Goal: Task Accomplishment & Management: Use online tool/utility

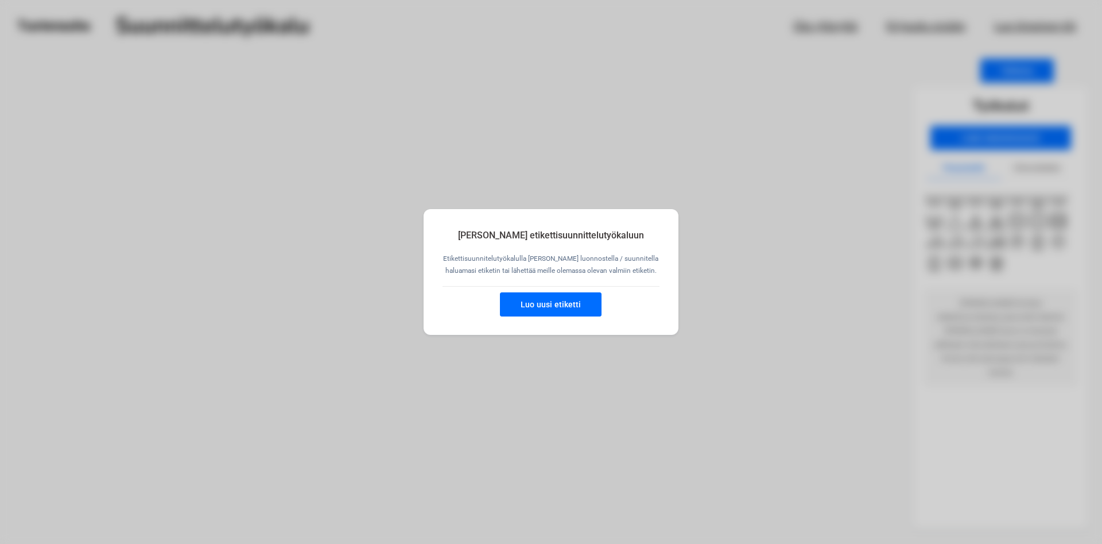
click at [550, 305] on button "Luo uusi etiketti" at bounding box center [551, 304] width 102 height 24
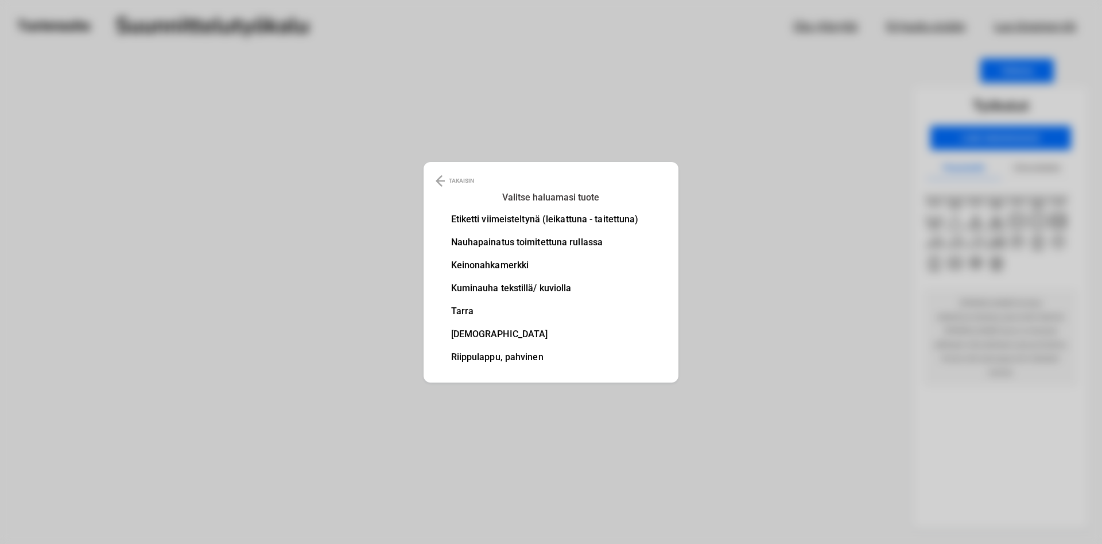
click at [505, 266] on li "Keinonahkamerkki" at bounding box center [545, 265] width 188 height 9
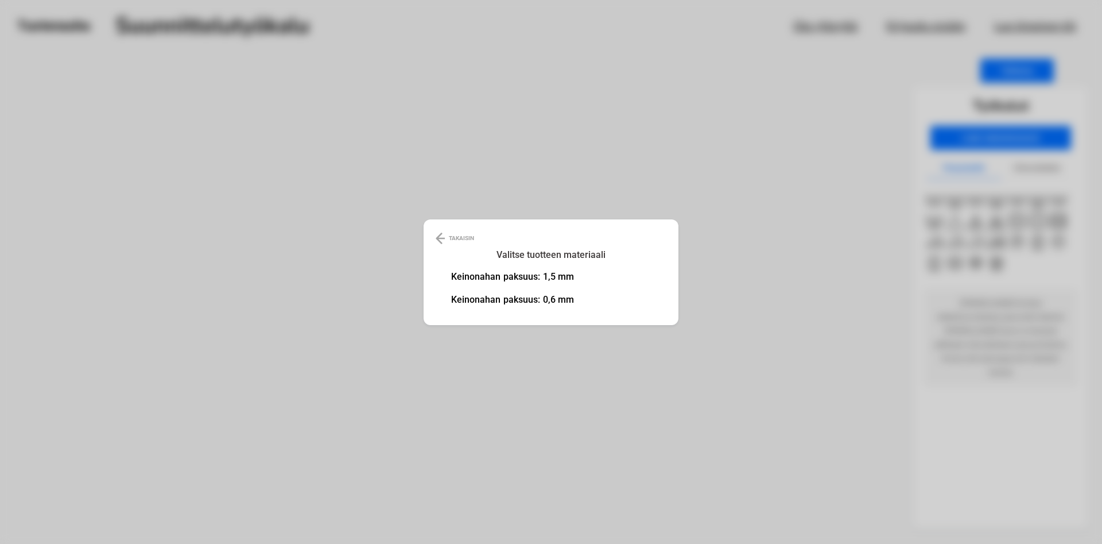
click at [509, 279] on li "Keinonahan paksuus: 1,5 mm" at bounding box center [512, 276] width 123 height 9
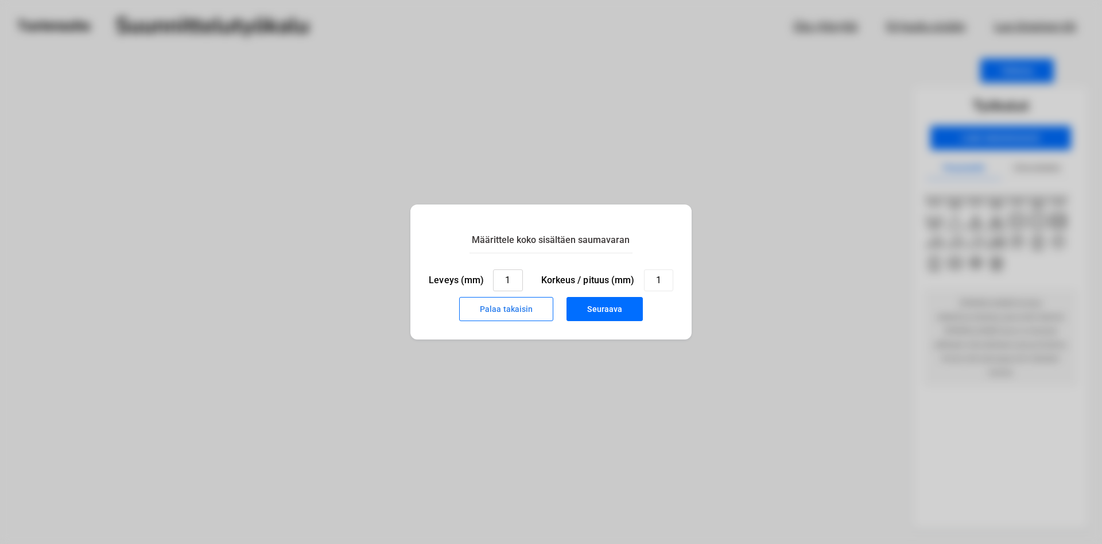
drag, startPoint x: 508, startPoint y: 283, endPoint x: 487, endPoint y: 288, distance: 21.2
click at [493, 288] on input "1" at bounding box center [507, 280] width 29 height 22
type input "38"
drag, startPoint x: 647, startPoint y: 282, endPoint x: 636, endPoint y: 283, distance: 10.9
click at [644, 283] on input "1" at bounding box center [658, 280] width 29 height 22
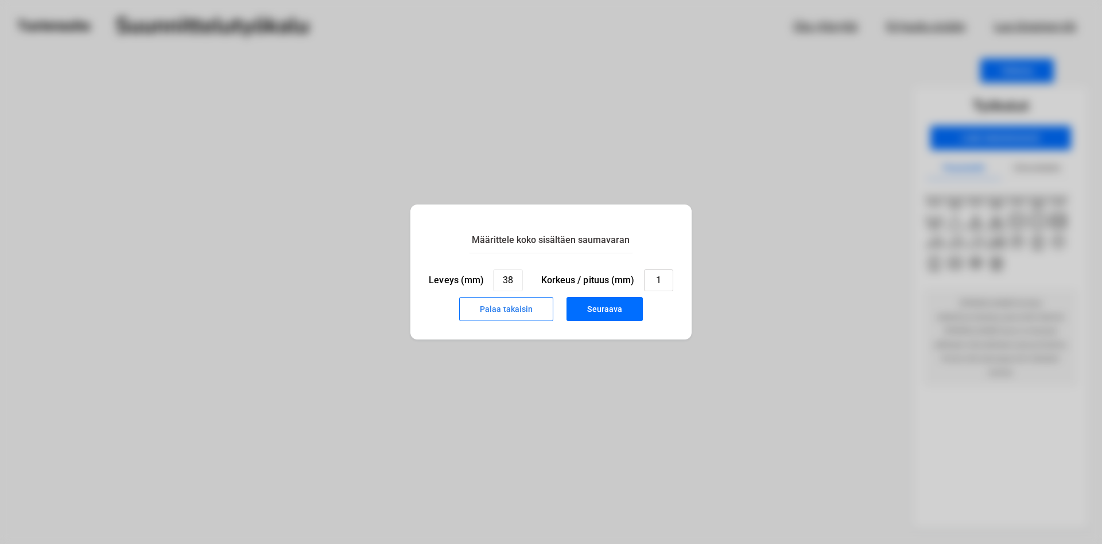
drag, startPoint x: 660, startPoint y: 280, endPoint x: 653, endPoint y: 280, distance: 6.3
click at [653, 280] on input "1" at bounding box center [658, 280] width 29 height 22
type input "15"
click at [605, 315] on button "Seuraava" at bounding box center [605, 309] width 76 height 24
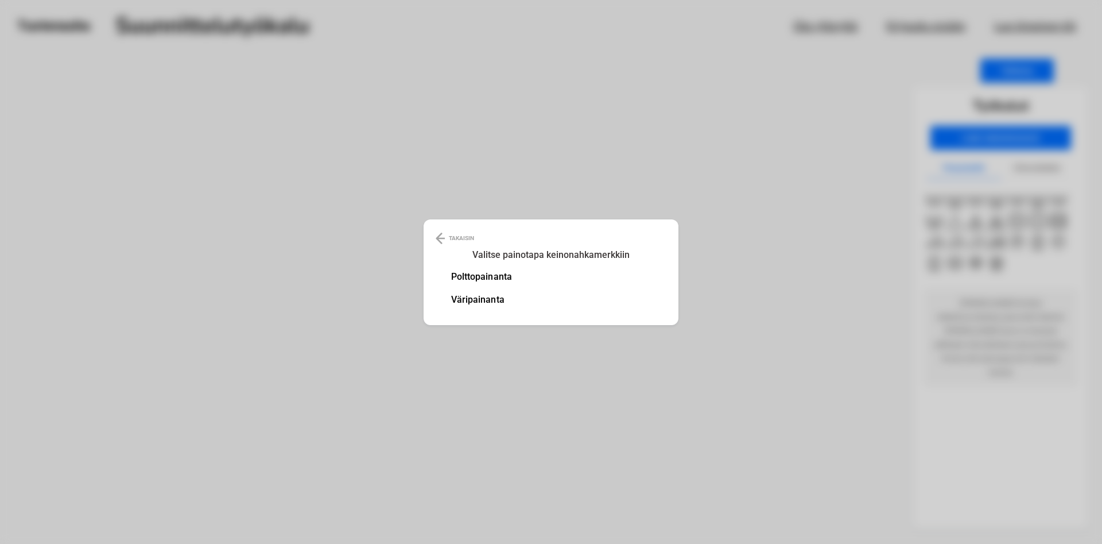
click at [493, 277] on li "Polttopainanta" at bounding box center [481, 276] width 61 height 9
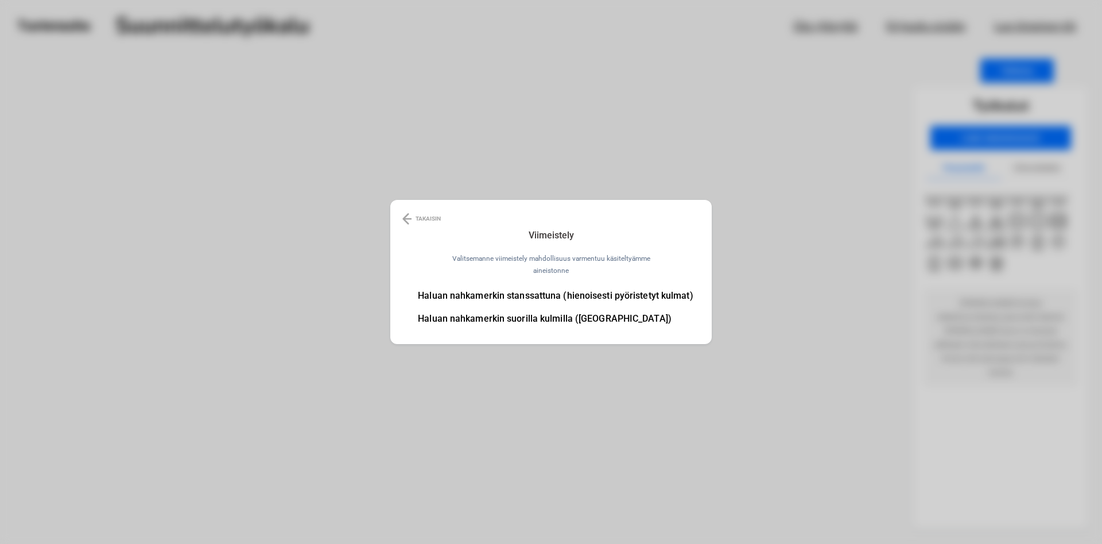
click at [561, 297] on li "Haluan nahkamerkin stanssattuna (hienoisesti pyöristetyt kulmat)" at bounding box center [555, 295] width 275 height 9
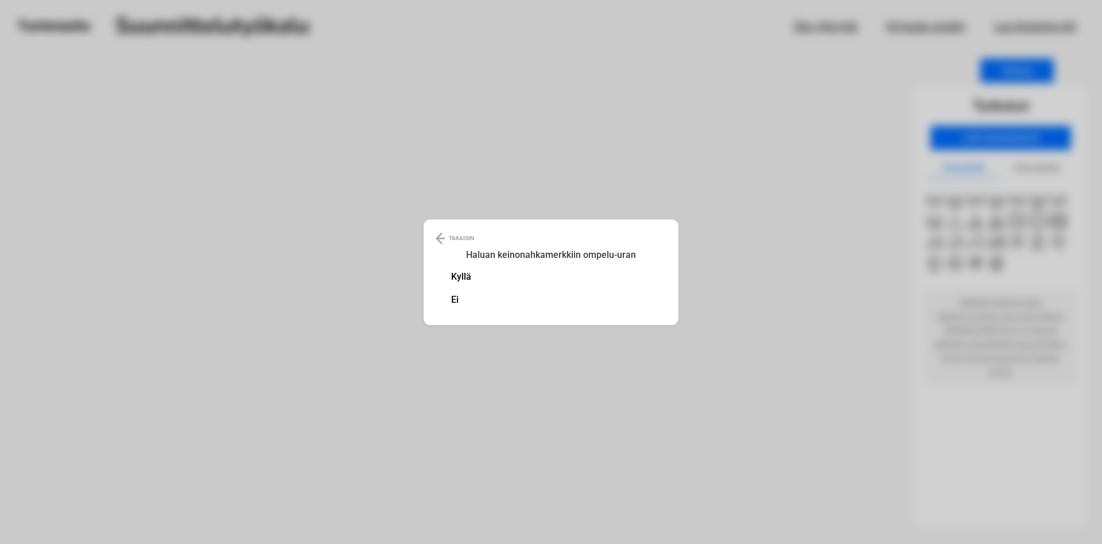
click at [464, 277] on li "Kyllä" at bounding box center [461, 276] width 21 height 9
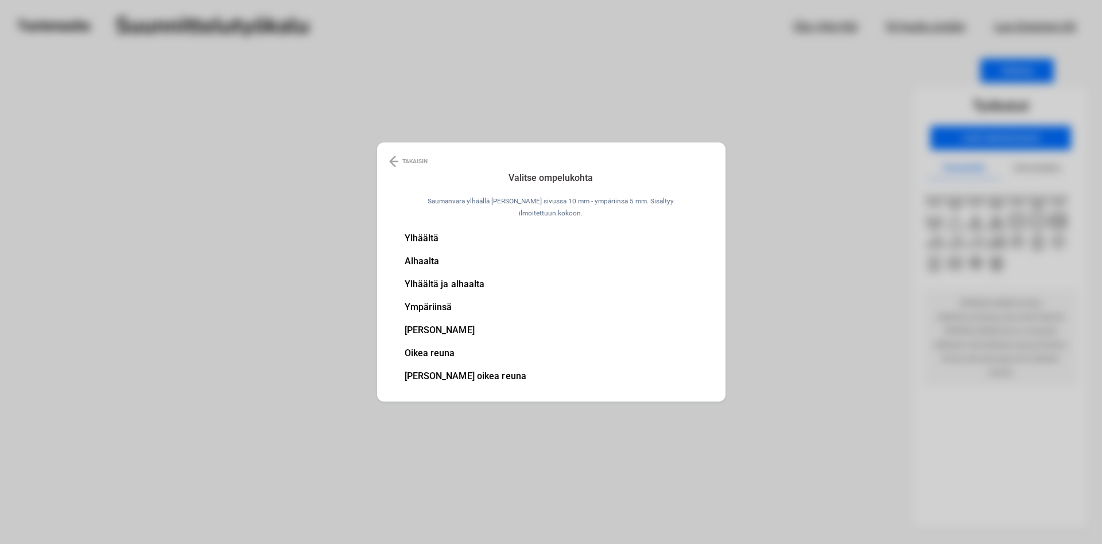
click at [472, 373] on li "[PERSON_NAME] oikea reuna" at bounding box center [466, 376] width 122 height 9
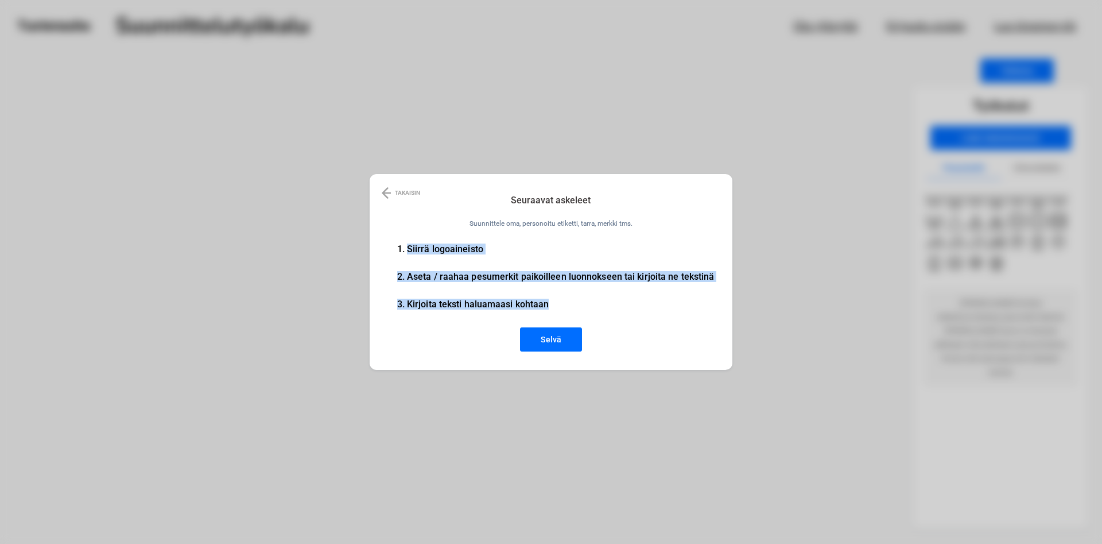
drag, startPoint x: 411, startPoint y: 247, endPoint x: 557, endPoint y: 308, distance: 158.0
click at [557, 308] on ul "1. Siirrä logoaineisto 2. Aseta / raahaa pesumerkit paikoilleen luonnokseen tai…" at bounding box center [556, 286] width 318 height 83
copy ul "Siirrä logoaineisto 2. Aseta / raahaa pesumerkit paikoilleen luonnokseen tai ki…"
click at [558, 339] on button "Selvä" at bounding box center [551, 339] width 62 height 24
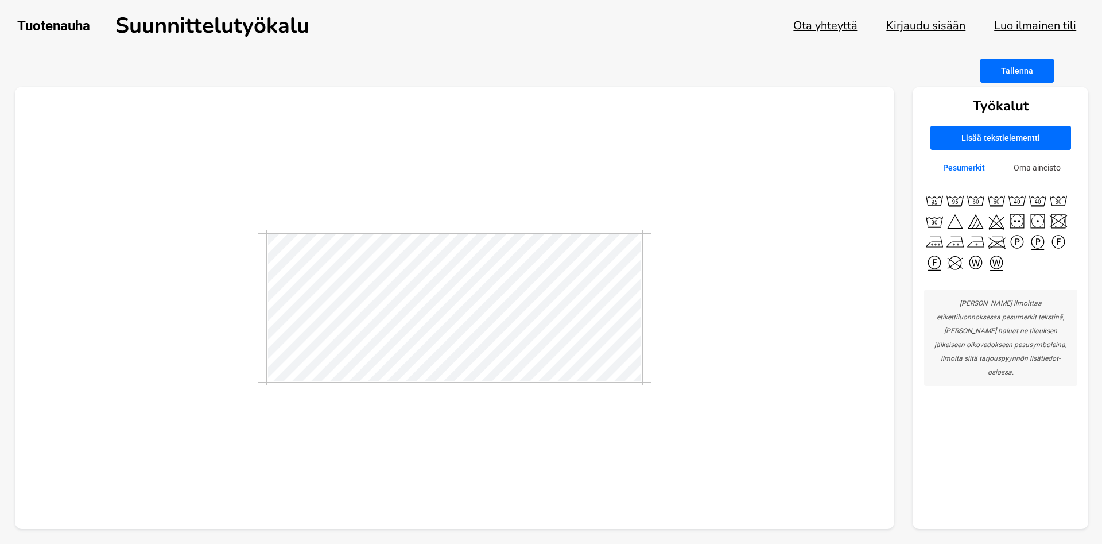
click at [1032, 140] on button "Lisää tekstielementti" at bounding box center [1001, 138] width 141 height 24
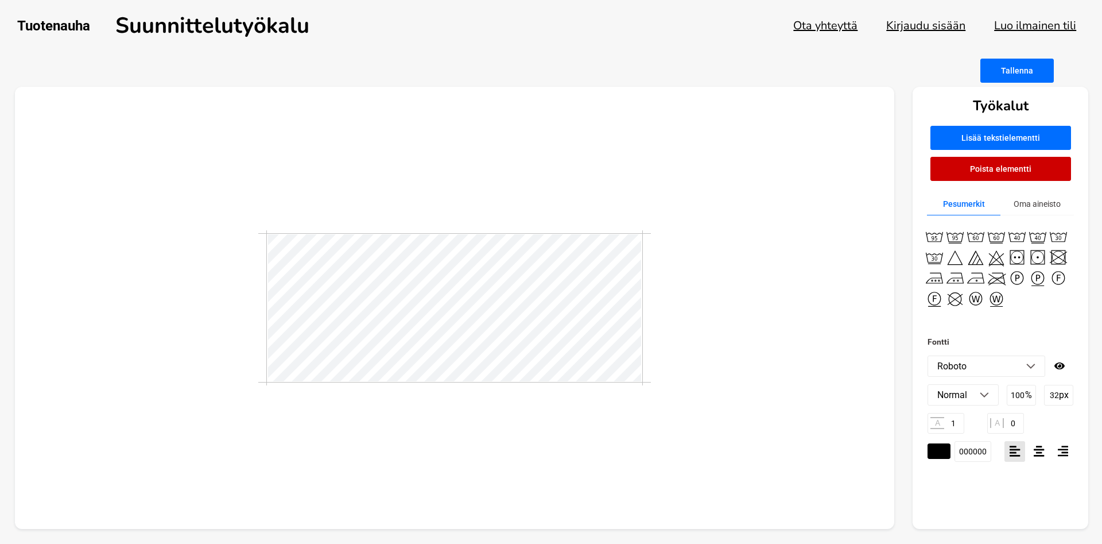
type textarea "i"
type textarea "AnnaS"
click at [1035, 367] on img at bounding box center [1031, 366] width 9 height 6
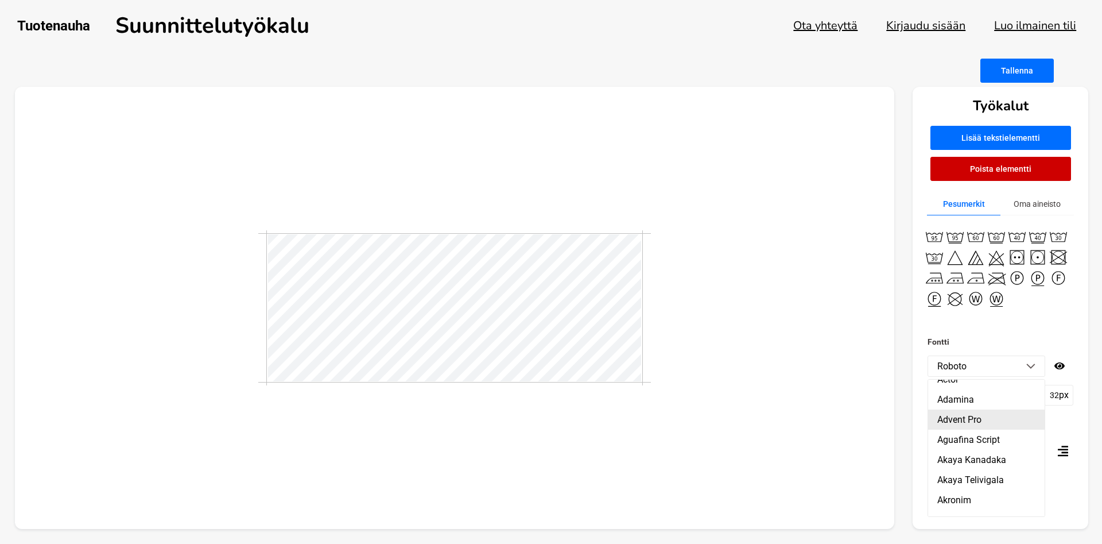
scroll to position [0, 0]
click at [958, 389] on li "ABeeZee" at bounding box center [986, 390] width 117 height 20
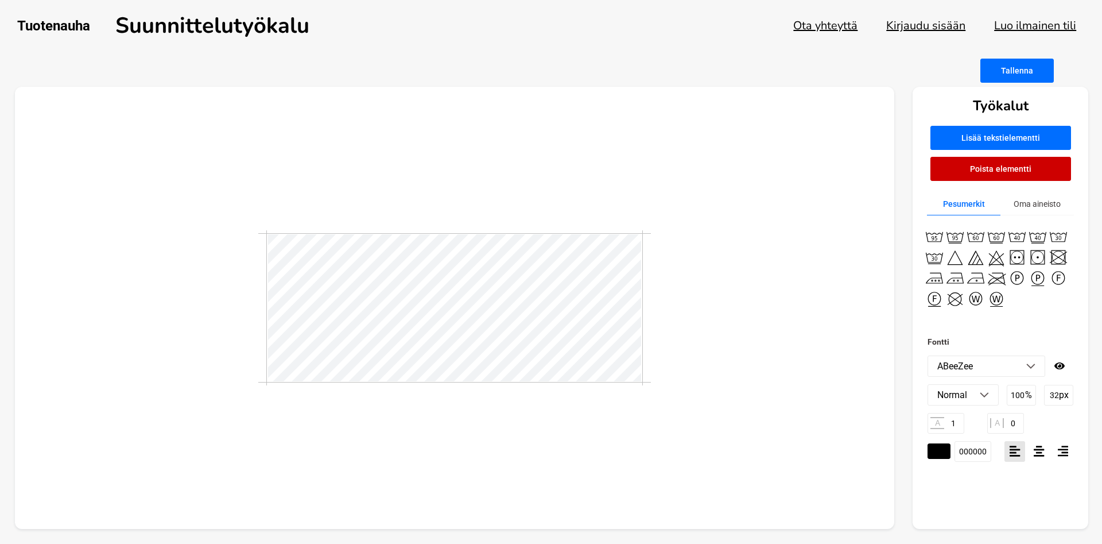
scroll to position [0, 1]
click at [1032, 365] on img at bounding box center [1031, 366] width 9 height 6
click at [950, 406] on li "[PERSON_NAME]" at bounding box center [986, 410] width 117 height 20
click at [1030, 370] on li "[PERSON_NAME]" at bounding box center [986, 366] width 117 height 20
click at [975, 388] on li "ABeeZee" at bounding box center [986, 390] width 117 height 20
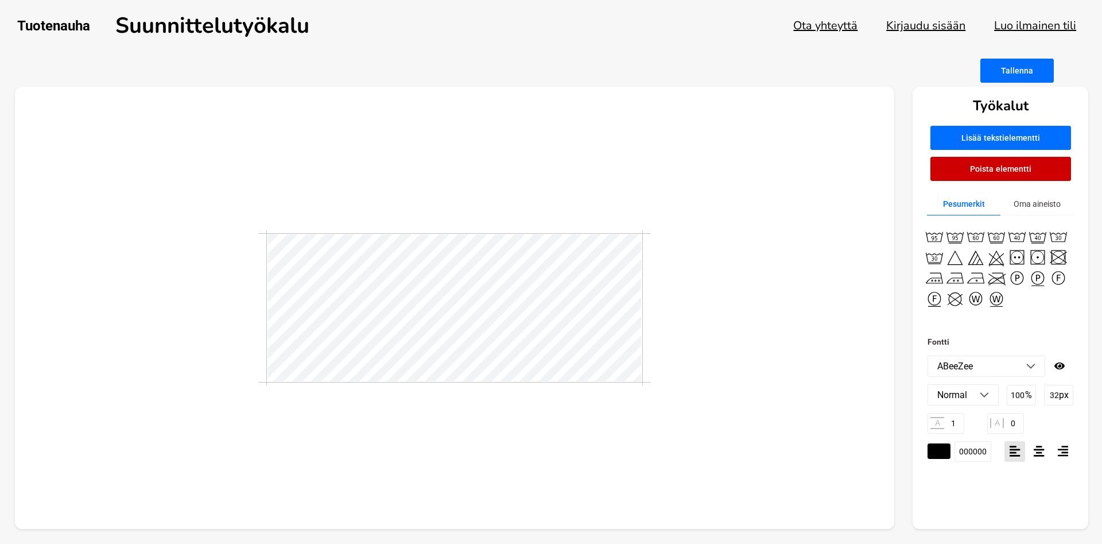
click at [1031, 365] on img at bounding box center [1031, 366] width 9 height 6
click at [965, 432] on li "Abhaya Libre" at bounding box center [986, 430] width 117 height 20
click at [1034, 366] on img at bounding box center [1031, 366] width 9 height 6
click at [966, 452] on li "Abril Fatface" at bounding box center [986, 450] width 117 height 20
click at [1024, 366] on li "Abril Fatface" at bounding box center [986, 366] width 117 height 20
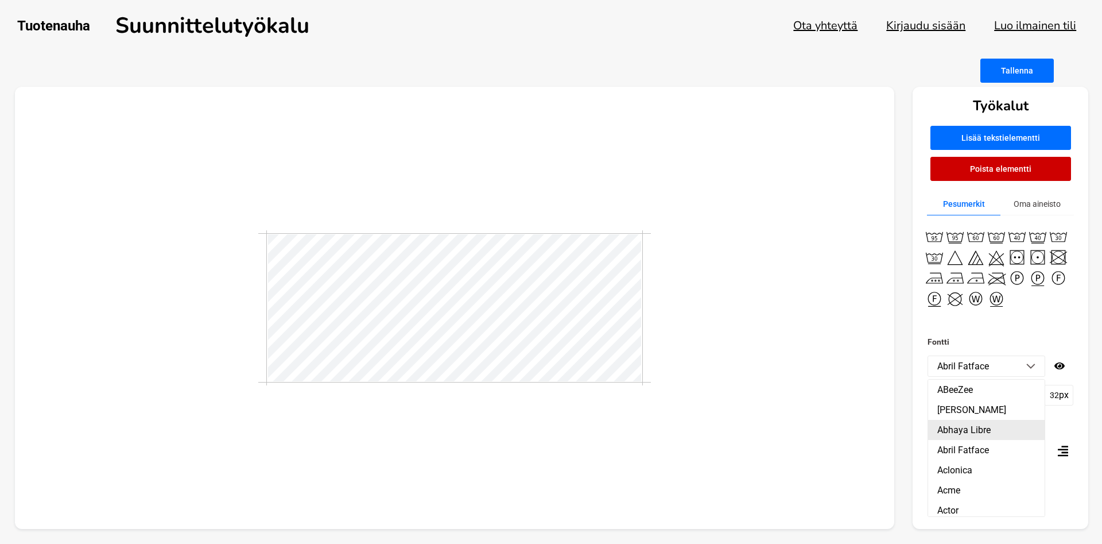
click at [965, 434] on li "Abhaya Libre" at bounding box center [986, 430] width 117 height 20
click at [1034, 366] on img at bounding box center [1031, 366] width 9 height 6
click at [980, 388] on li "ABeeZee" at bounding box center [986, 390] width 117 height 20
click at [1034, 363] on li "ABeeZee" at bounding box center [986, 366] width 117 height 20
click at [954, 490] on li "Acme" at bounding box center [986, 490] width 117 height 20
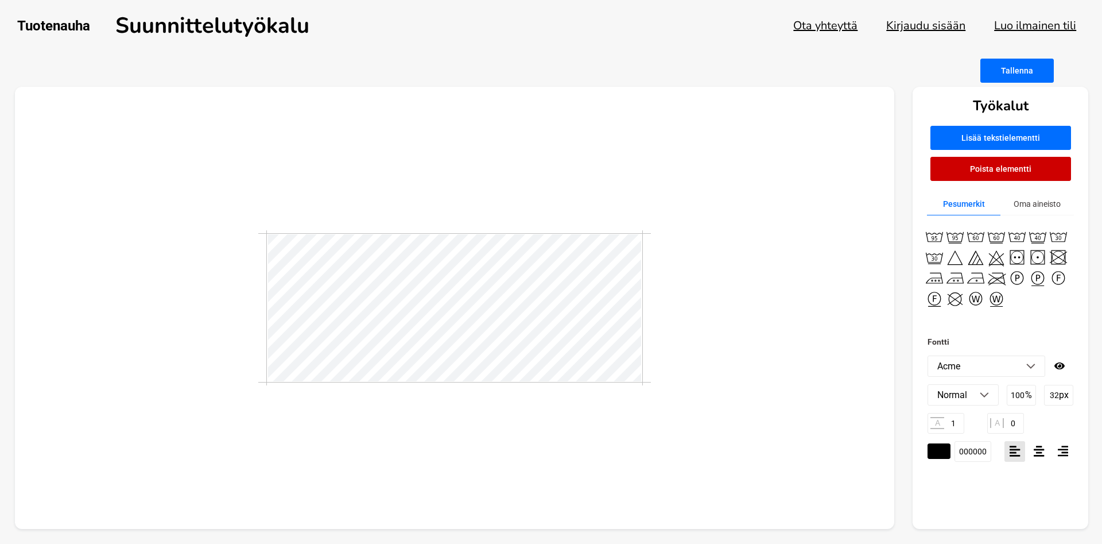
click at [1038, 367] on li "Acme" at bounding box center [986, 366] width 117 height 20
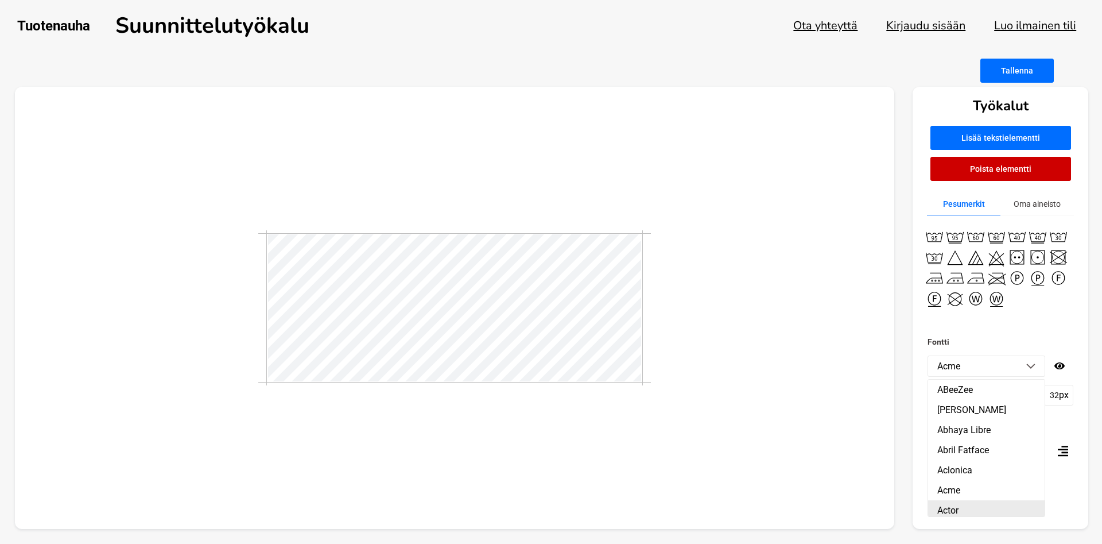
click at [949, 513] on li "Actor" at bounding box center [986, 510] width 117 height 20
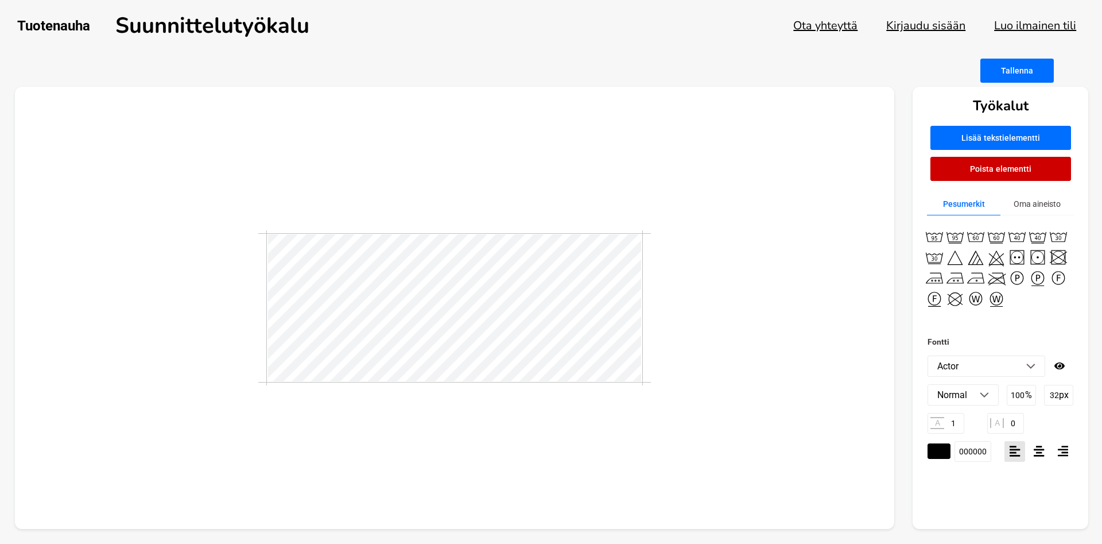
click at [1031, 368] on img at bounding box center [1031, 366] width 9 height 6
click at [973, 467] on li "Adamina" at bounding box center [986, 465] width 117 height 20
click at [1034, 362] on li "Adamina" at bounding box center [986, 366] width 117 height 20
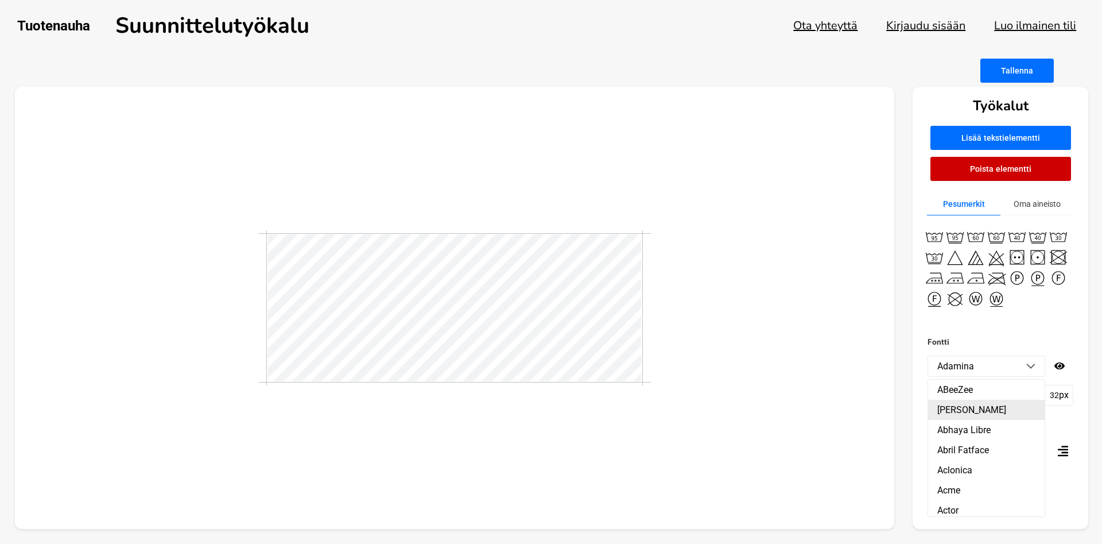
click at [954, 407] on li "[PERSON_NAME]" at bounding box center [986, 410] width 117 height 20
click at [1028, 365] on img at bounding box center [1031, 366] width 9 height 6
click at [981, 431] on li "Abhaya Libre" at bounding box center [986, 430] width 117 height 20
click at [744, 428] on div at bounding box center [455, 308] width 880 height 443
click at [1032, 366] on img at bounding box center [1031, 366] width 9 height 6
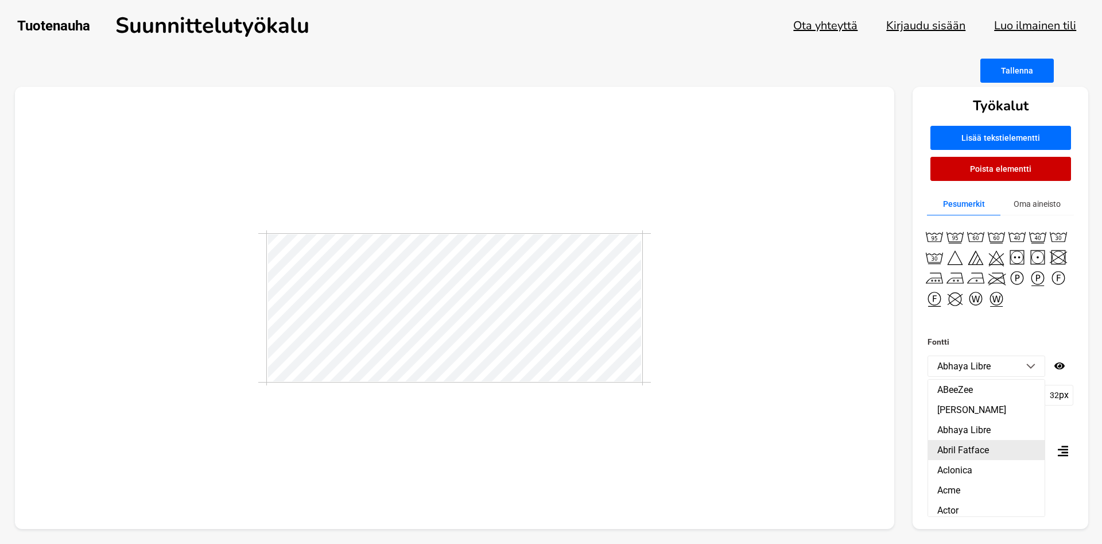
scroll to position [65, 0]
click at [961, 463] on li "Adamina" at bounding box center [986, 465] width 117 height 20
click at [1061, 366] on icon at bounding box center [1060, 365] width 10 height 7
click at [1061, 366] on icon at bounding box center [1059, 365] width 11 height 9
type input "100"
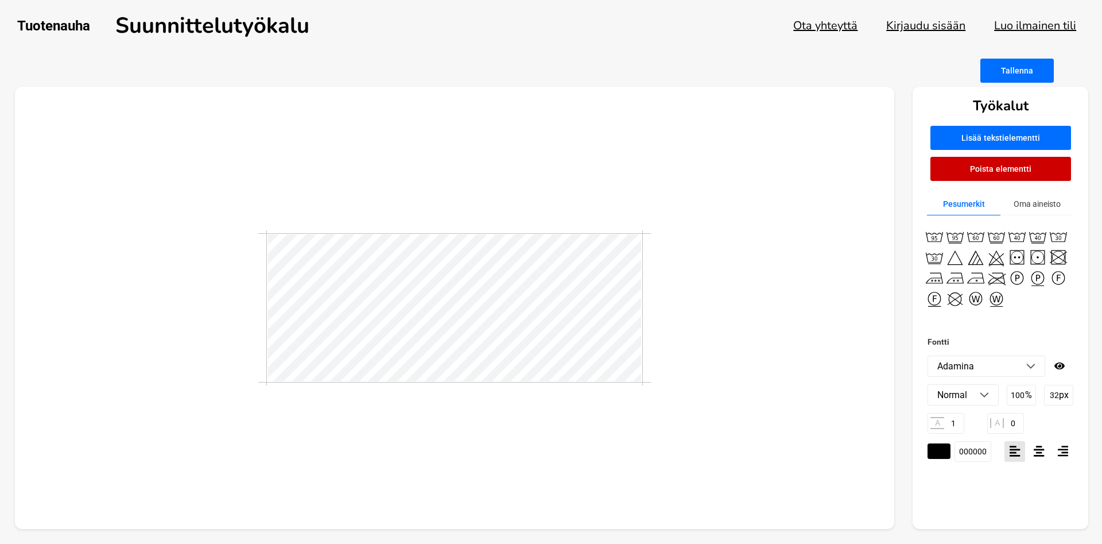
click at [1032, 366] on img at bounding box center [1031, 366] width 9 height 6
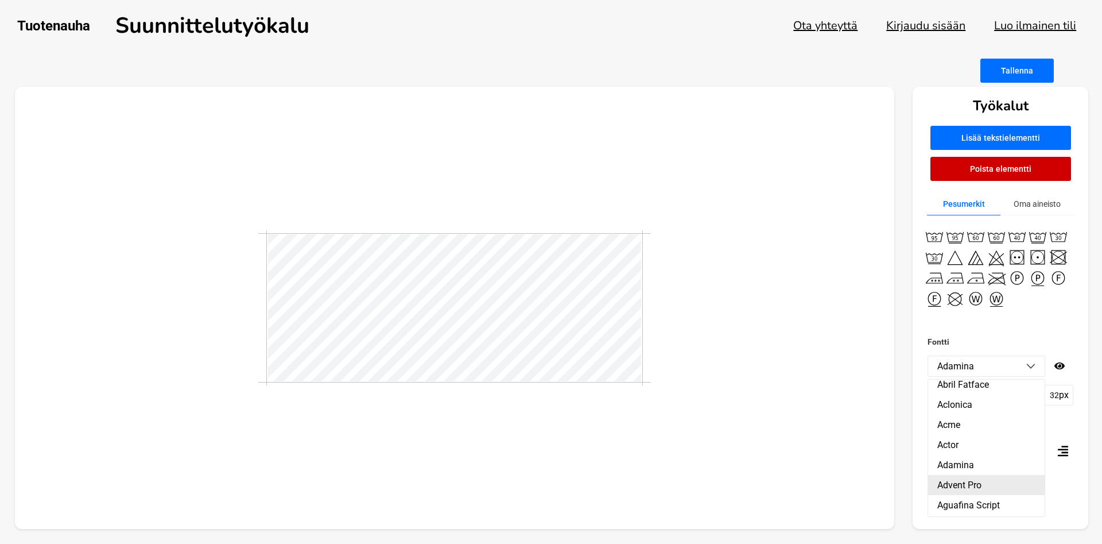
click at [968, 483] on li "Advent Pro" at bounding box center [986, 485] width 117 height 20
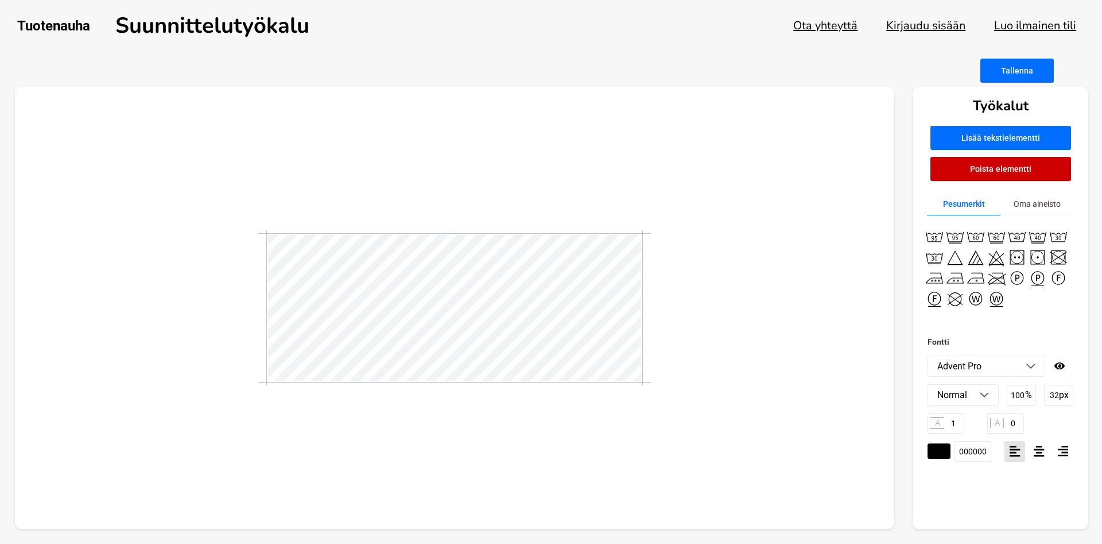
click at [1028, 365] on img at bounding box center [1031, 366] width 9 height 6
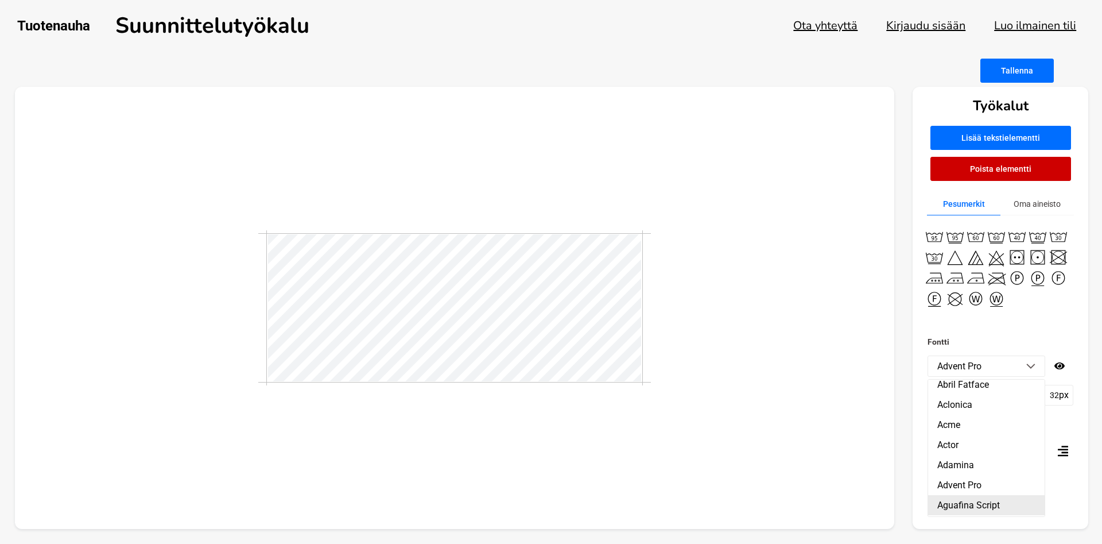
click at [970, 504] on li "Aguafina Script" at bounding box center [986, 505] width 117 height 20
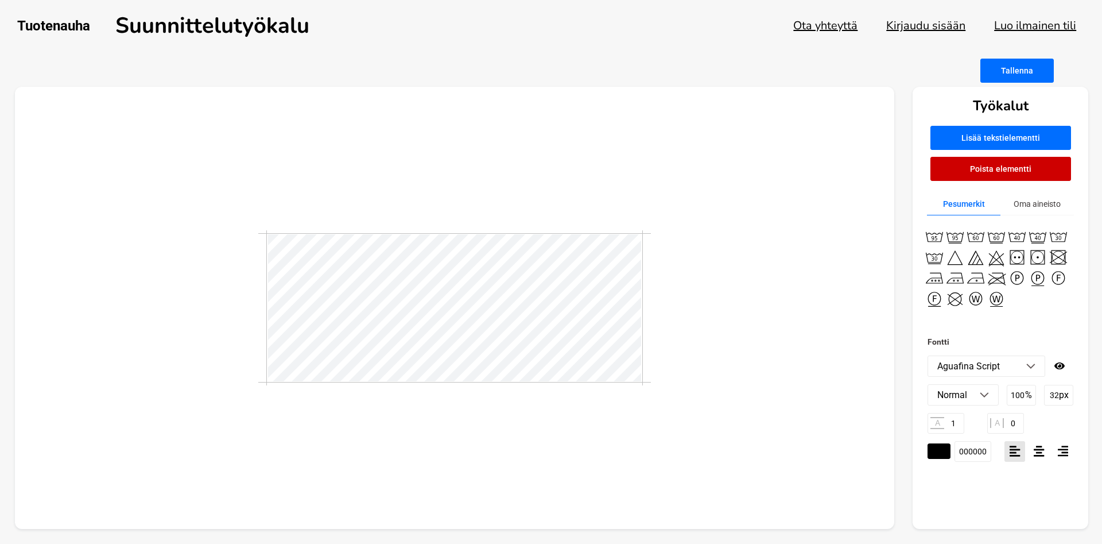
click at [1028, 366] on img at bounding box center [1031, 366] width 9 height 6
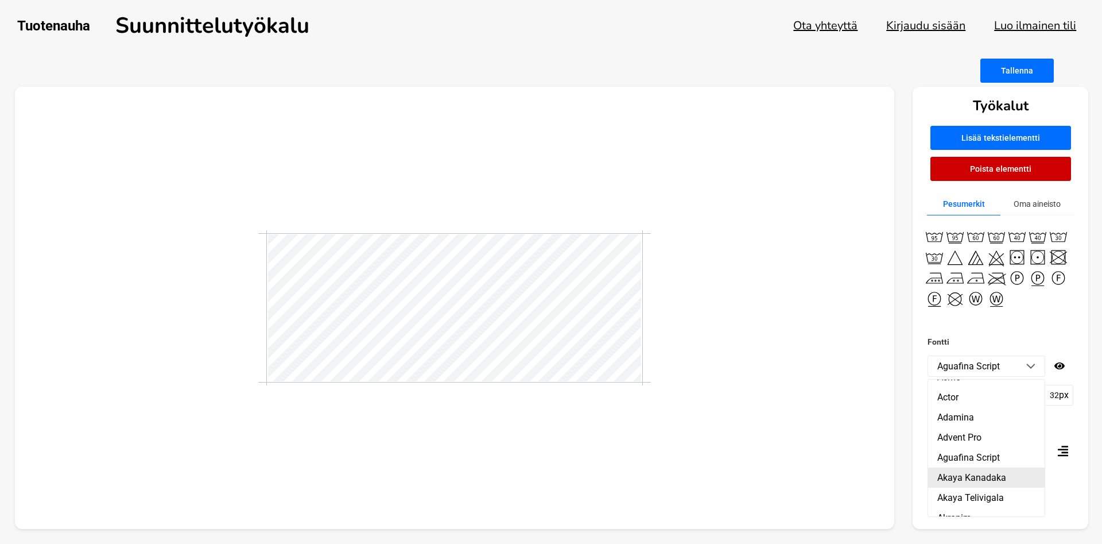
scroll to position [131, 0]
click at [975, 452] on li "Akaya Kanadaka" at bounding box center [986, 460] width 117 height 20
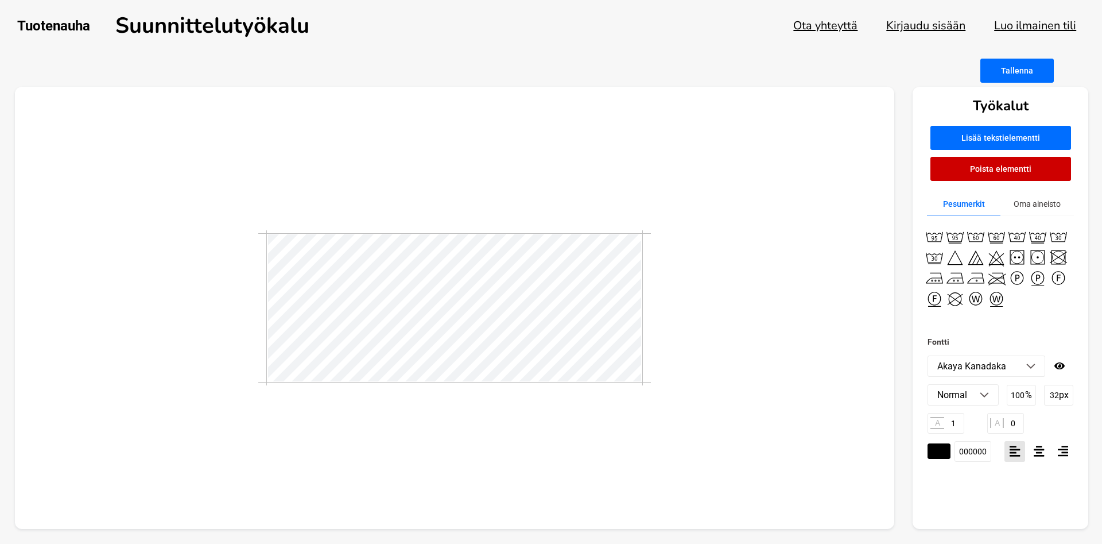
click at [1032, 368] on img at bounding box center [1031, 366] width 9 height 6
click at [997, 458] on li "Akaya Kanadaka" at bounding box center [986, 460] width 117 height 20
click at [1024, 367] on li "Akaya Kanadaka" at bounding box center [986, 366] width 117 height 20
click at [992, 482] on li "Akaya Telivigala" at bounding box center [986, 480] width 117 height 20
click at [1034, 363] on img at bounding box center [1031, 366] width 9 height 6
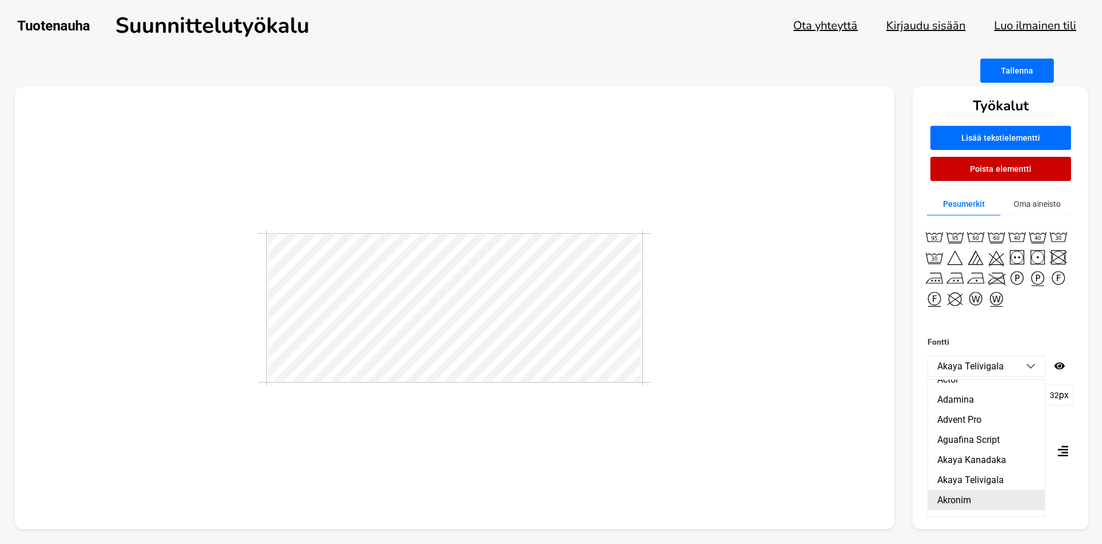
click at [958, 501] on li "Akronim" at bounding box center [986, 500] width 117 height 20
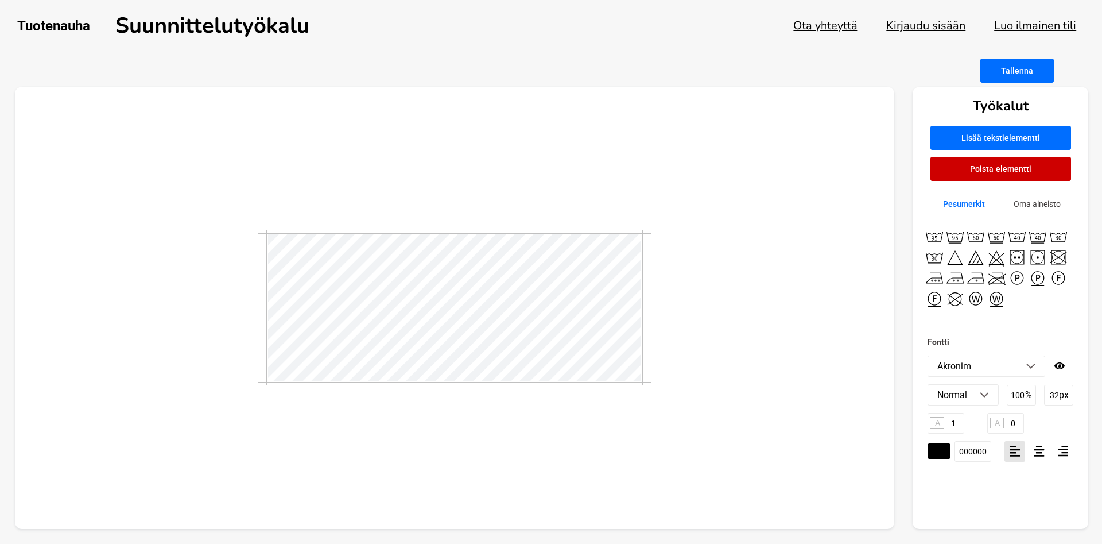
click at [1034, 372] on li "Akronim" at bounding box center [986, 366] width 117 height 20
click at [964, 454] on li "Aladin" at bounding box center [986, 454] width 117 height 20
click at [1029, 368] on img at bounding box center [1031, 366] width 9 height 6
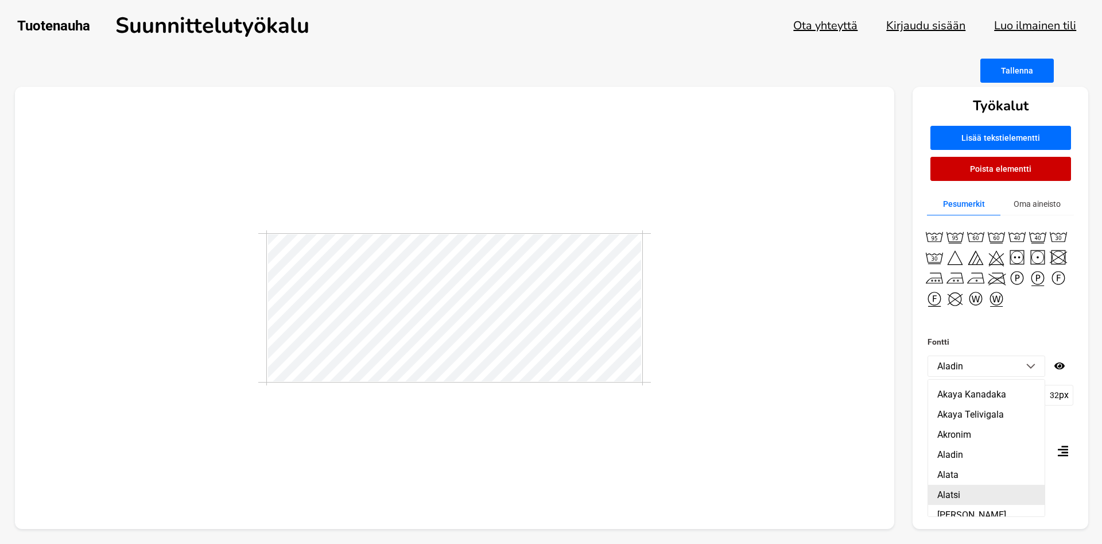
click at [957, 490] on li "Alatsi" at bounding box center [986, 495] width 117 height 20
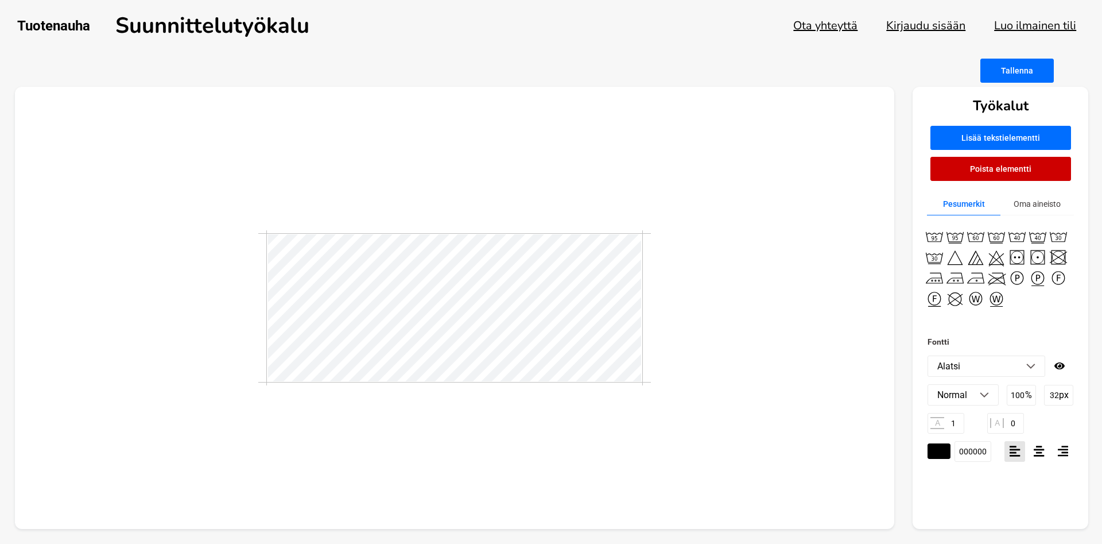
click at [1030, 365] on img at bounding box center [1031, 366] width 9 height 6
click at [965, 448] on li "[PERSON_NAME]" at bounding box center [986, 449] width 117 height 20
click at [1031, 363] on img at bounding box center [1031, 366] width 9 height 6
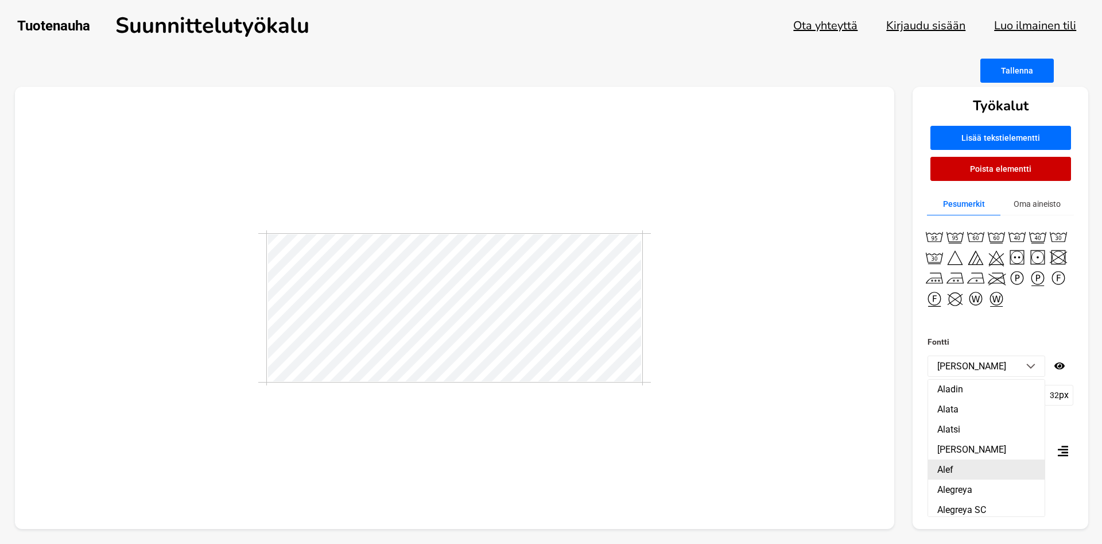
click at [950, 467] on li "Alef" at bounding box center [986, 469] width 117 height 20
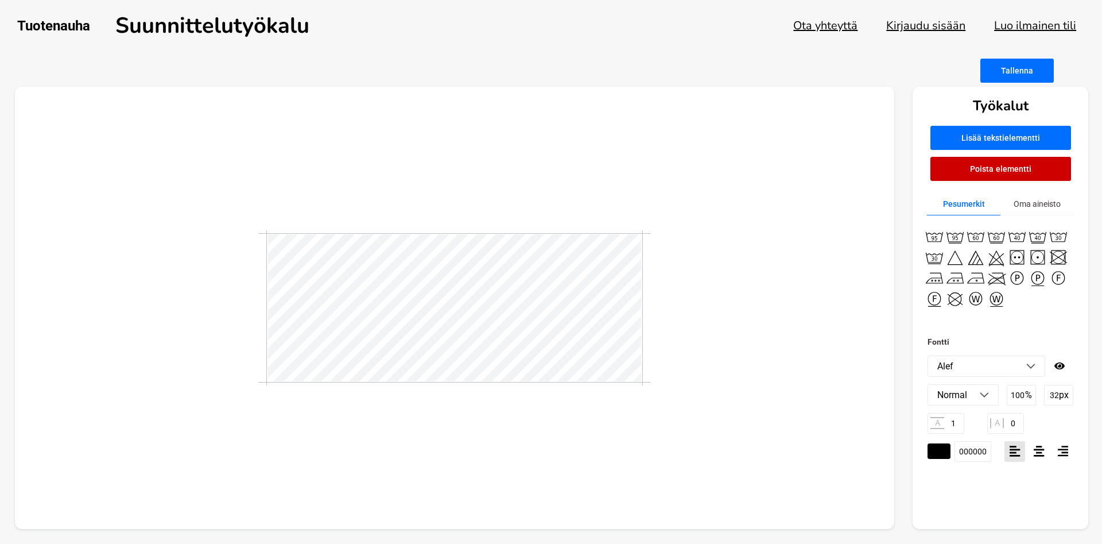
click at [1033, 367] on img at bounding box center [1031, 366] width 9 height 6
click at [973, 431] on li "Abhaya Libre" at bounding box center [986, 430] width 117 height 20
click at [790, 428] on div at bounding box center [455, 308] width 880 height 443
click at [1012, 72] on button "Tallenna" at bounding box center [1017, 71] width 73 height 24
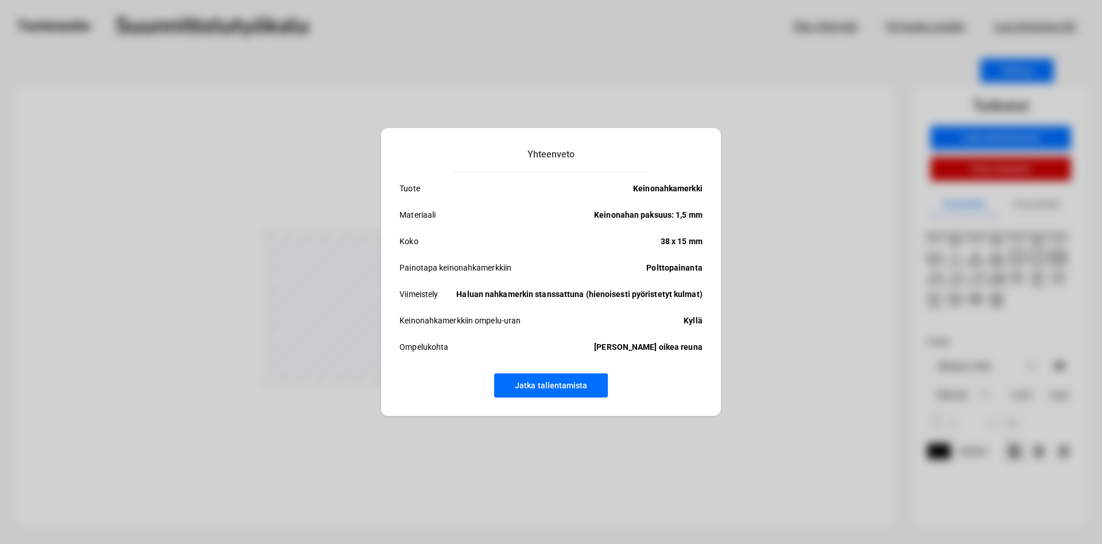
click at [539, 385] on button "Jatka tallentamista" at bounding box center [551, 385] width 114 height 24
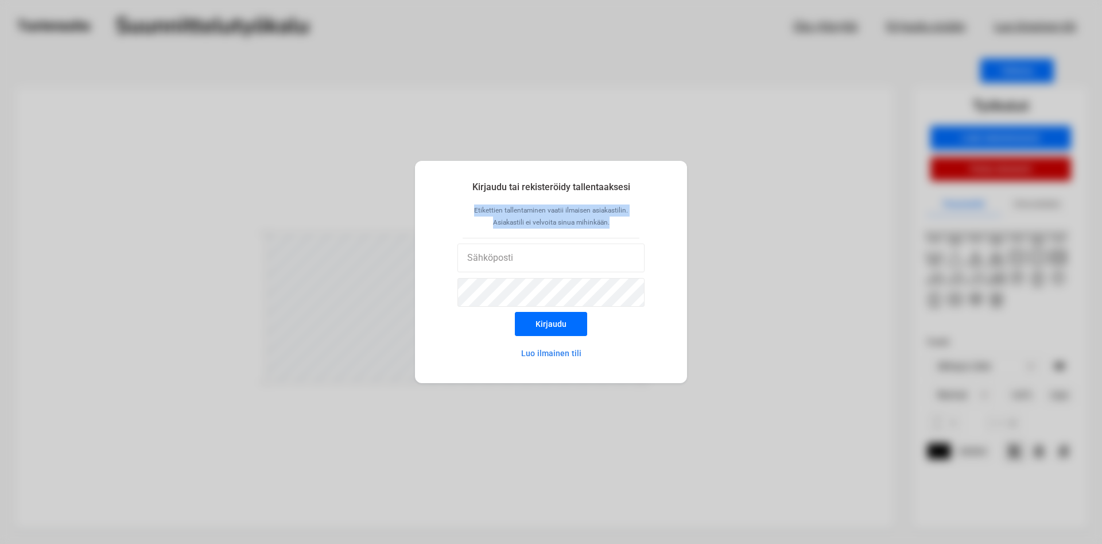
drag, startPoint x: 473, startPoint y: 206, endPoint x: 620, endPoint y: 226, distance: 147.8
click at [620, 226] on p "Etikettien tallentaminen vaatii ilmaisen asiakastilin. Asiakastili ei velvoita …" at bounding box center [551, 221] width 177 height 34
copy p "Etikettien tallentaminen vaatii ilmaisen asiakastilin. Asiakastili ei velvoita …"
click at [523, 252] on input "email" at bounding box center [552, 257] width 188 height 29
click at [562, 355] on button "Luo ilmainen tili" at bounding box center [551, 353] width 100 height 23
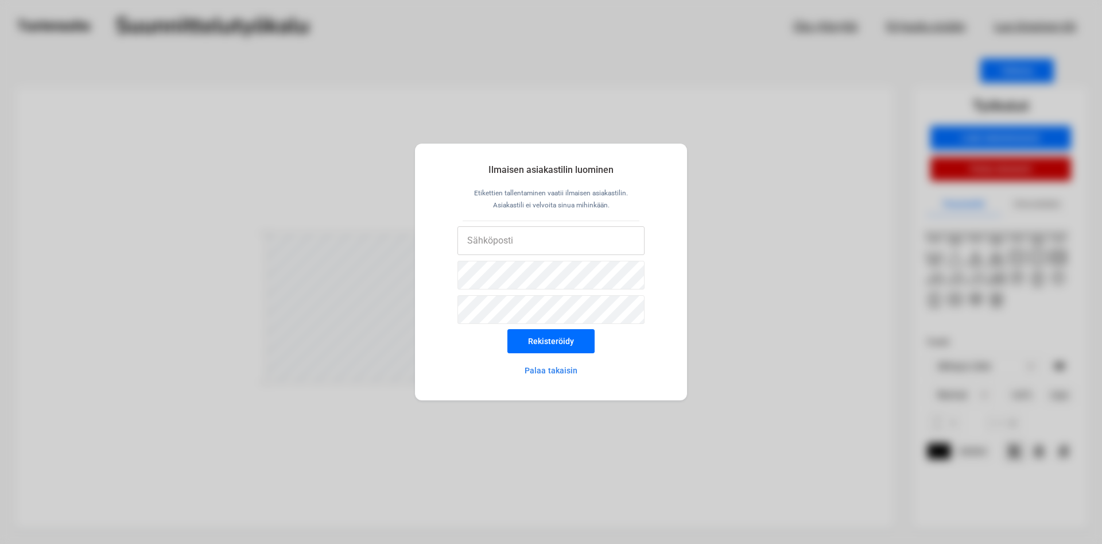
click at [519, 253] on input "email" at bounding box center [552, 240] width 188 height 29
type input "[DOMAIN_NAME][EMAIL_ADDRESS][DOMAIN_NAME]"
click at [562, 342] on button "Rekisteröidy" at bounding box center [551, 341] width 87 height 24
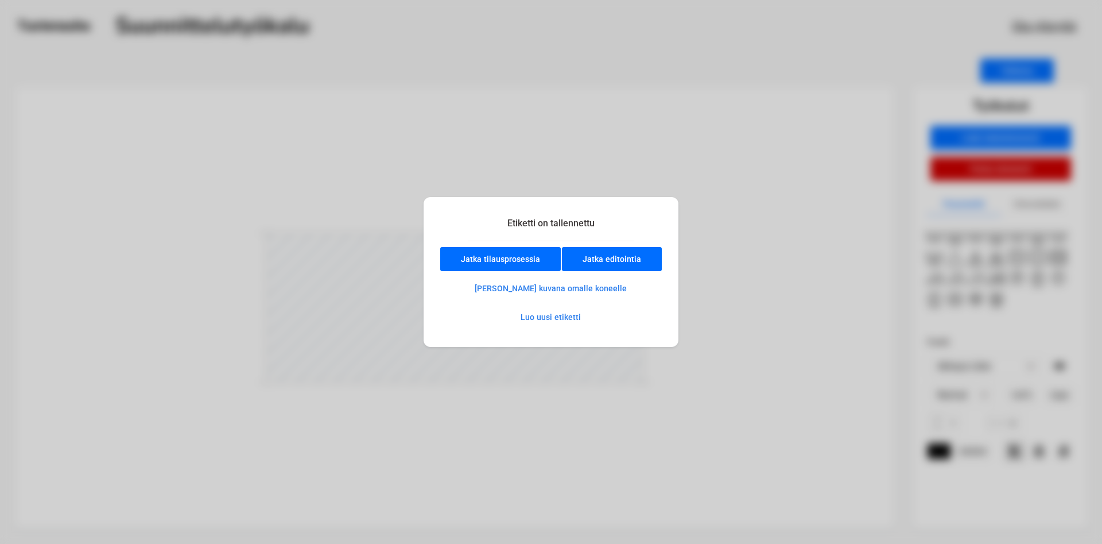
click at [512, 259] on button "Jatka tilausprosessia" at bounding box center [500, 259] width 121 height 24
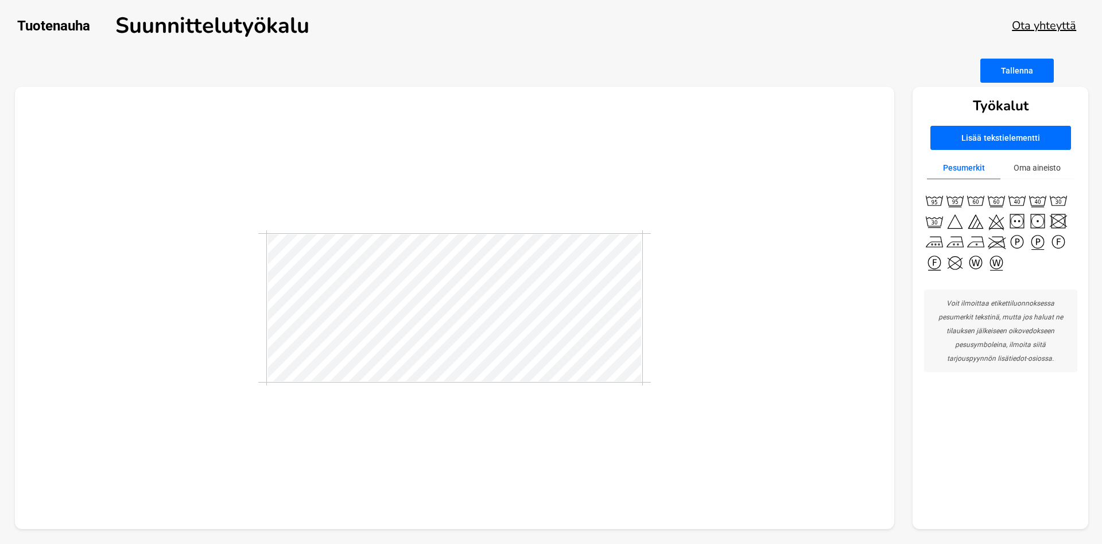
click at [1022, 64] on button "Tallenna" at bounding box center [1017, 71] width 73 height 24
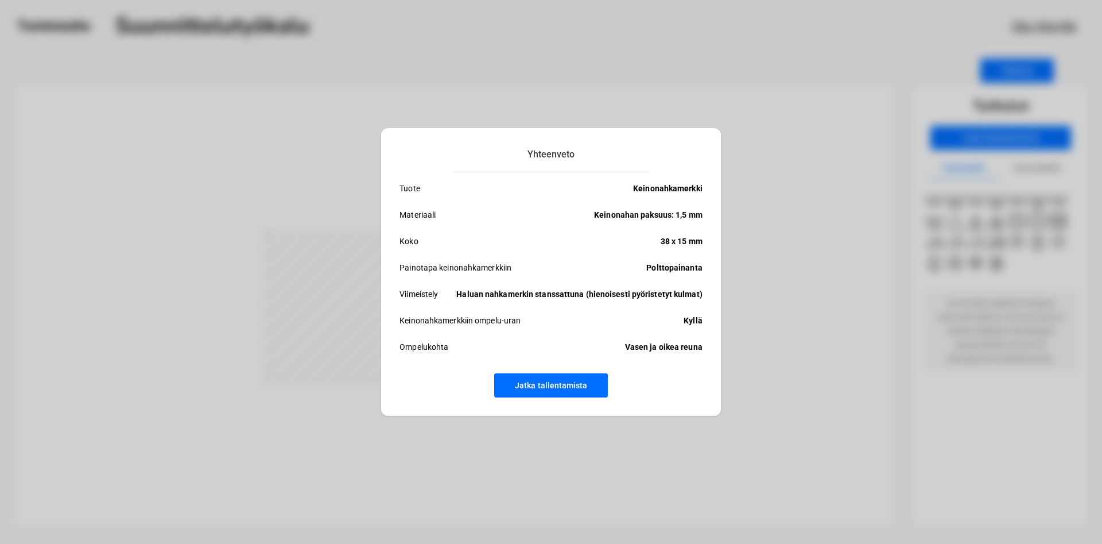
click at [537, 384] on button "Jatka tallentamista" at bounding box center [551, 385] width 114 height 24
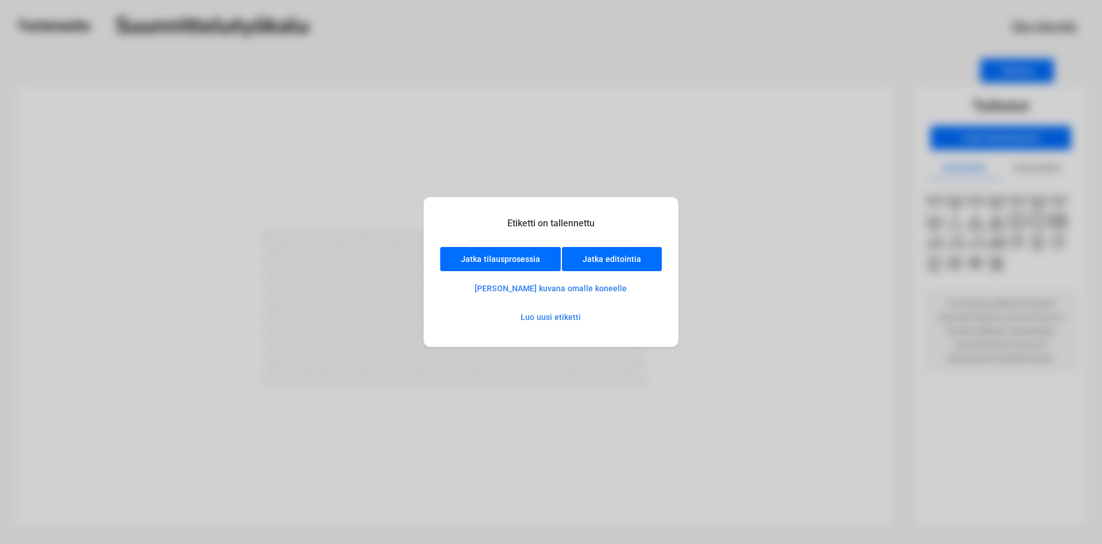
click at [567, 289] on button "[PERSON_NAME] kuvana omalle koneelle" at bounding box center [551, 288] width 192 height 23
